Goal: Task Accomplishment & Management: Complete application form

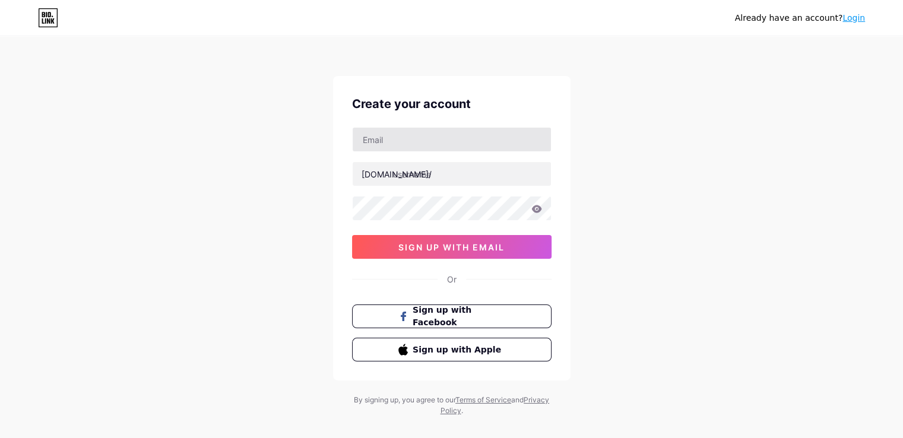
type input "[EMAIL_ADDRESS][DOMAIN_NAME]"
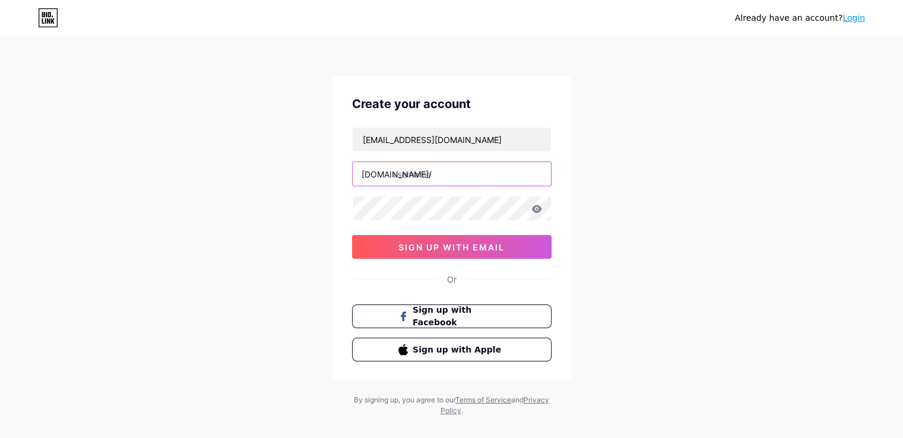
click at [441, 171] on input "text" at bounding box center [452, 174] width 198 height 24
type input "tidaltones"
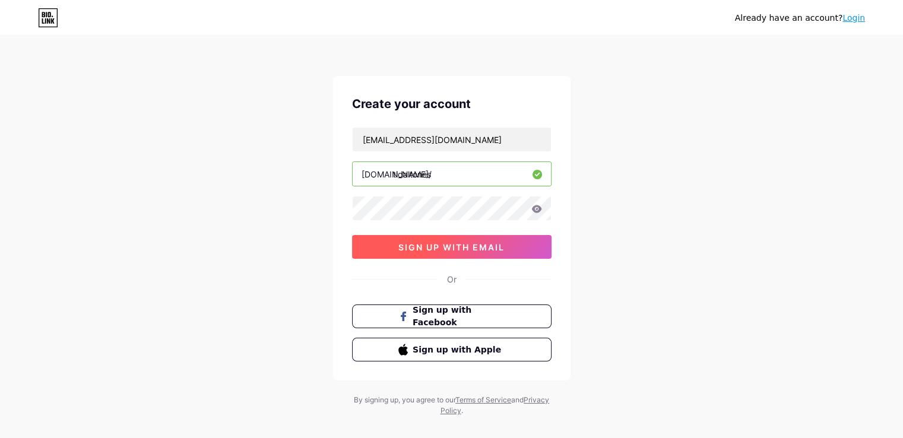
click at [465, 249] on span "sign up with email" at bounding box center [451, 247] width 106 height 10
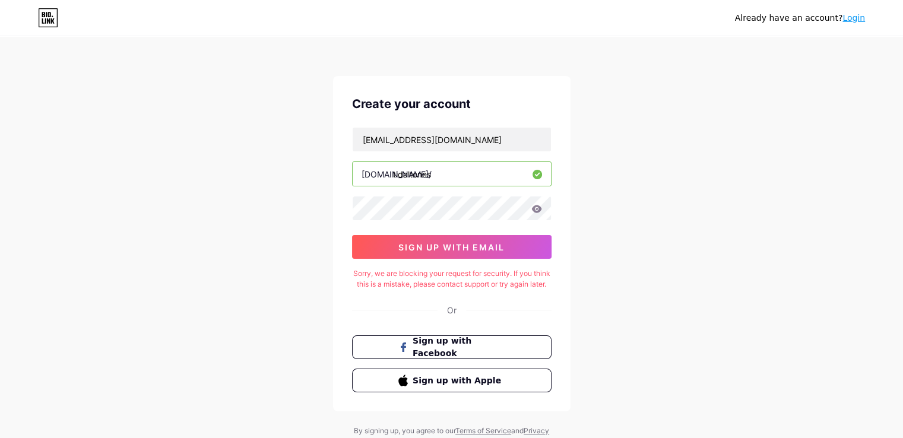
click at [860, 20] on link "Login" at bounding box center [854, 18] width 23 height 10
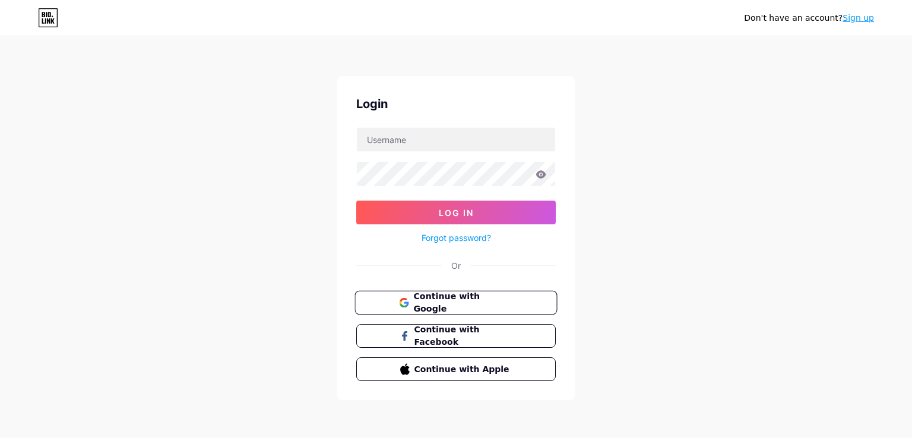
click at [419, 295] on span "Continue with Google" at bounding box center [462, 303] width 99 height 26
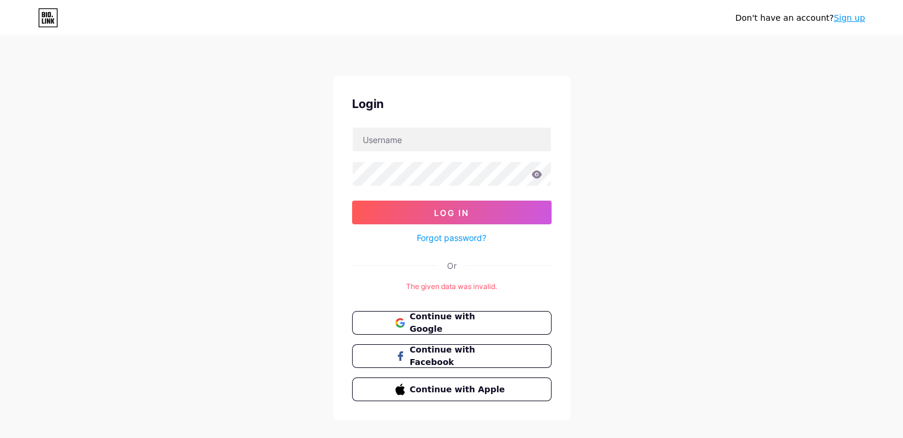
click at [857, 21] on link "Sign up" at bounding box center [849, 18] width 31 height 10
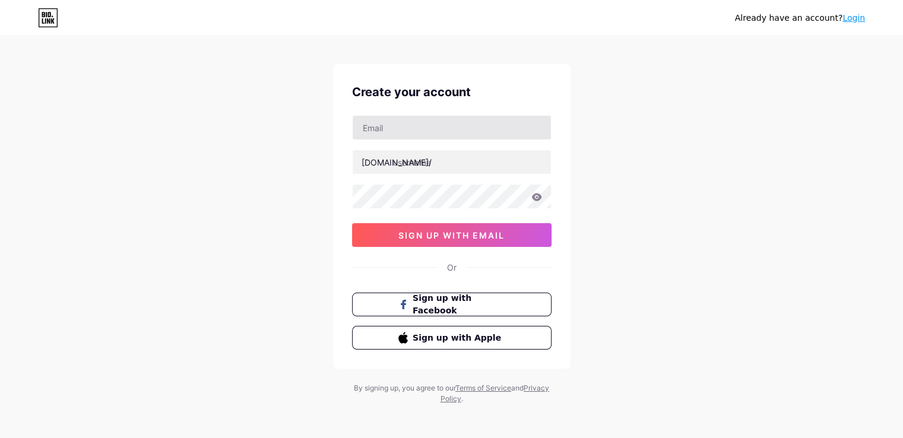
scroll to position [15, 0]
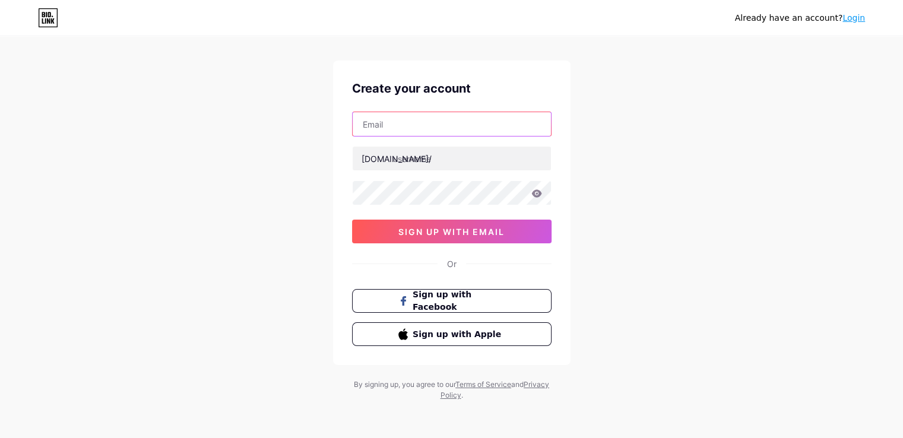
click at [419, 123] on input "text" at bounding box center [452, 124] width 198 height 24
type input "[EMAIL_ADDRESS][DOMAIN_NAME]"
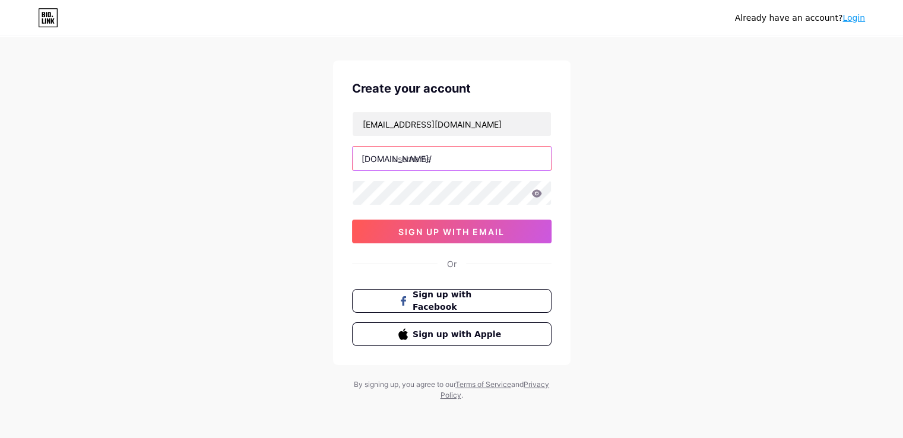
click at [437, 164] on input "text" at bounding box center [452, 159] width 198 height 24
type input "tidaltones"
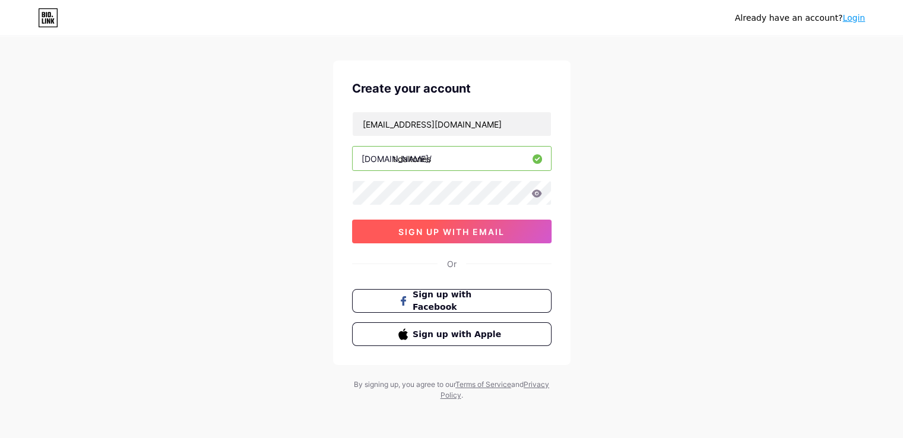
click at [481, 232] on span "sign up with email" at bounding box center [451, 232] width 106 height 10
